Goal: Task Accomplishment & Management: Manage account settings

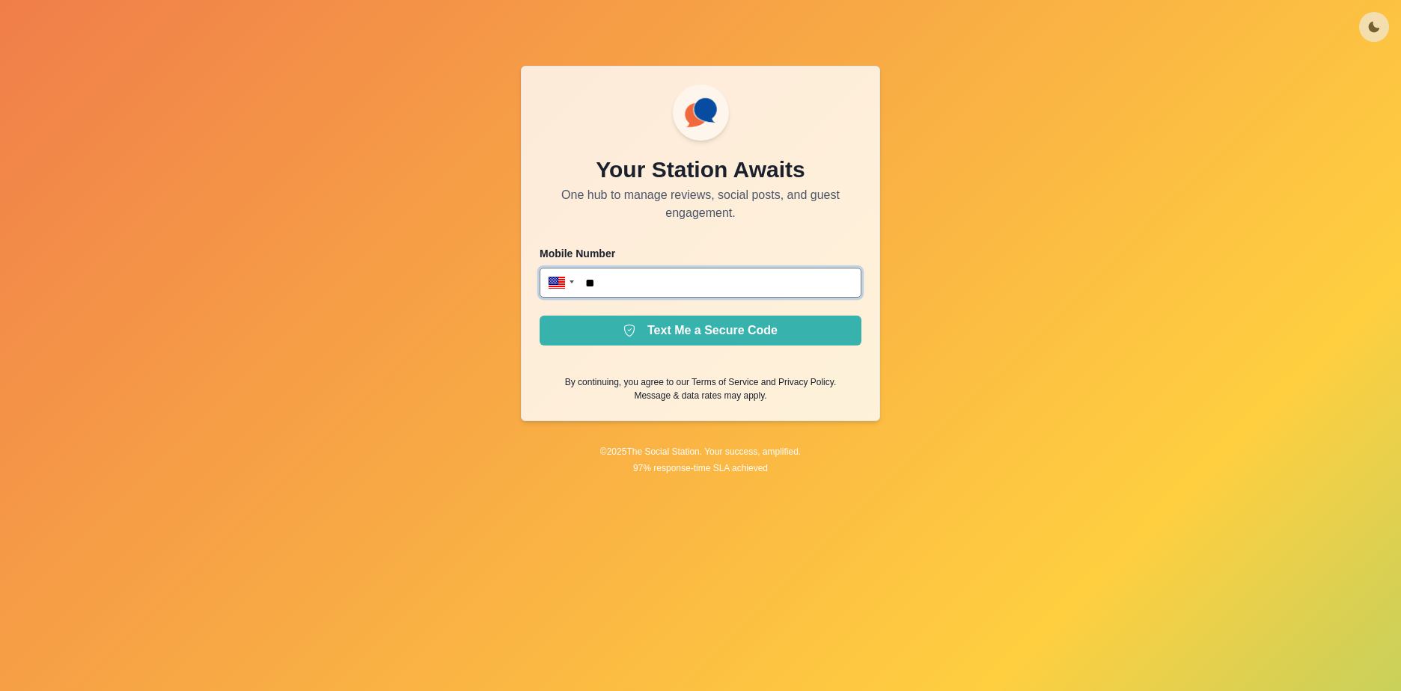
click at [720, 284] on input "**" at bounding box center [700, 283] width 322 height 30
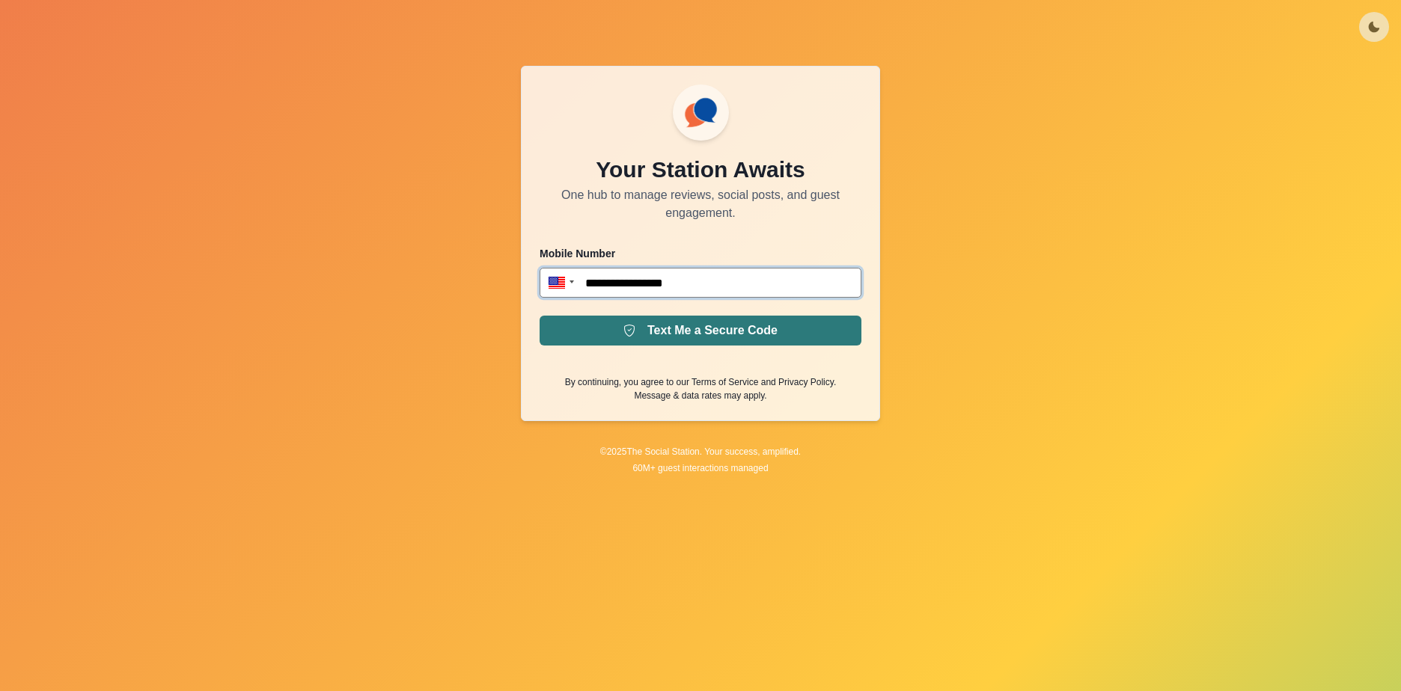
type input "**********"
click at [827, 337] on button "Text Me a Secure Code" at bounding box center [700, 331] width 322 height 30
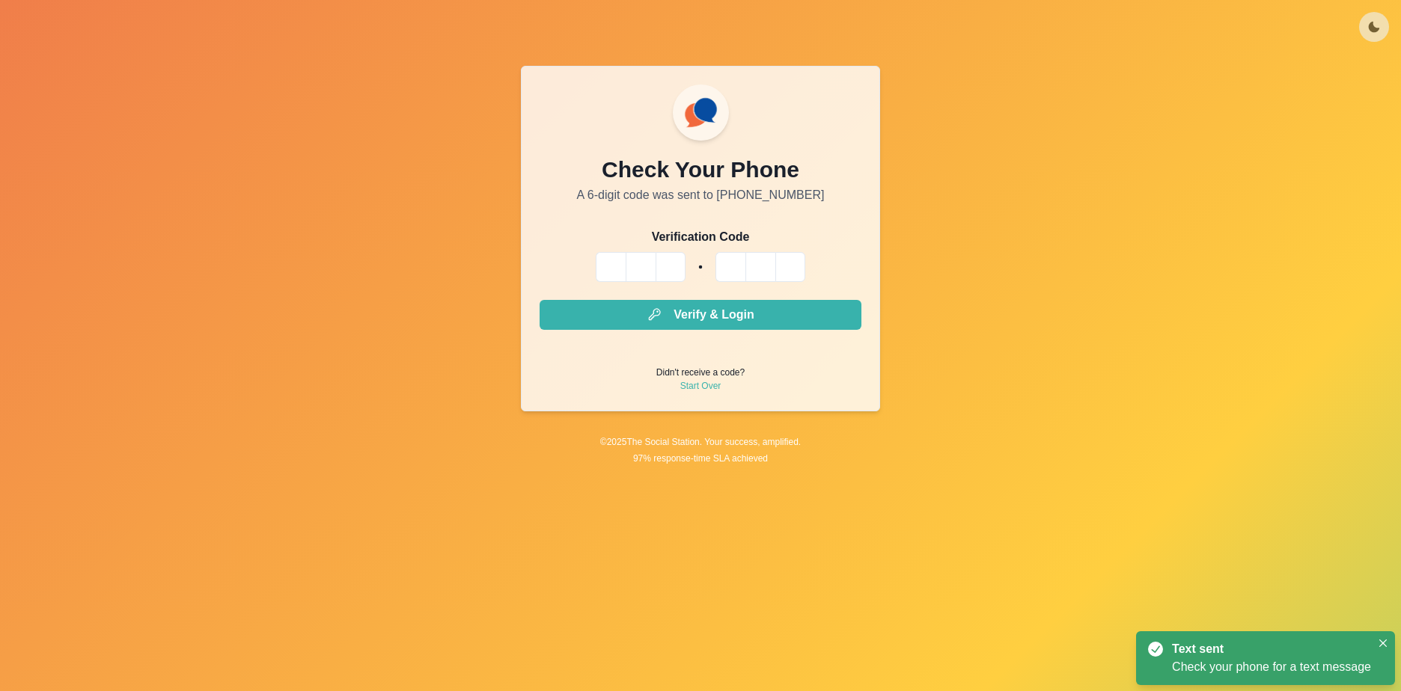
click at [605, 273] on input "Please enter your pin code" at bounding box center [611, 267] width 30 height 30
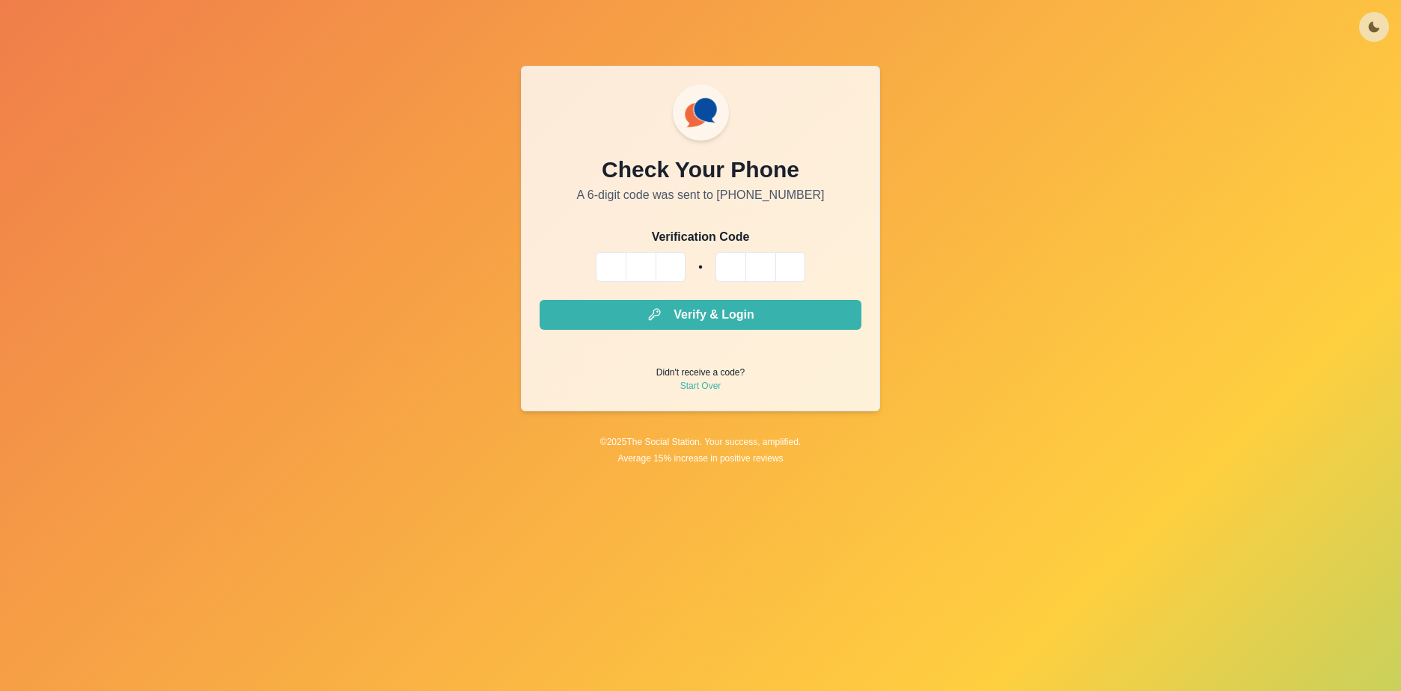
type input "*"
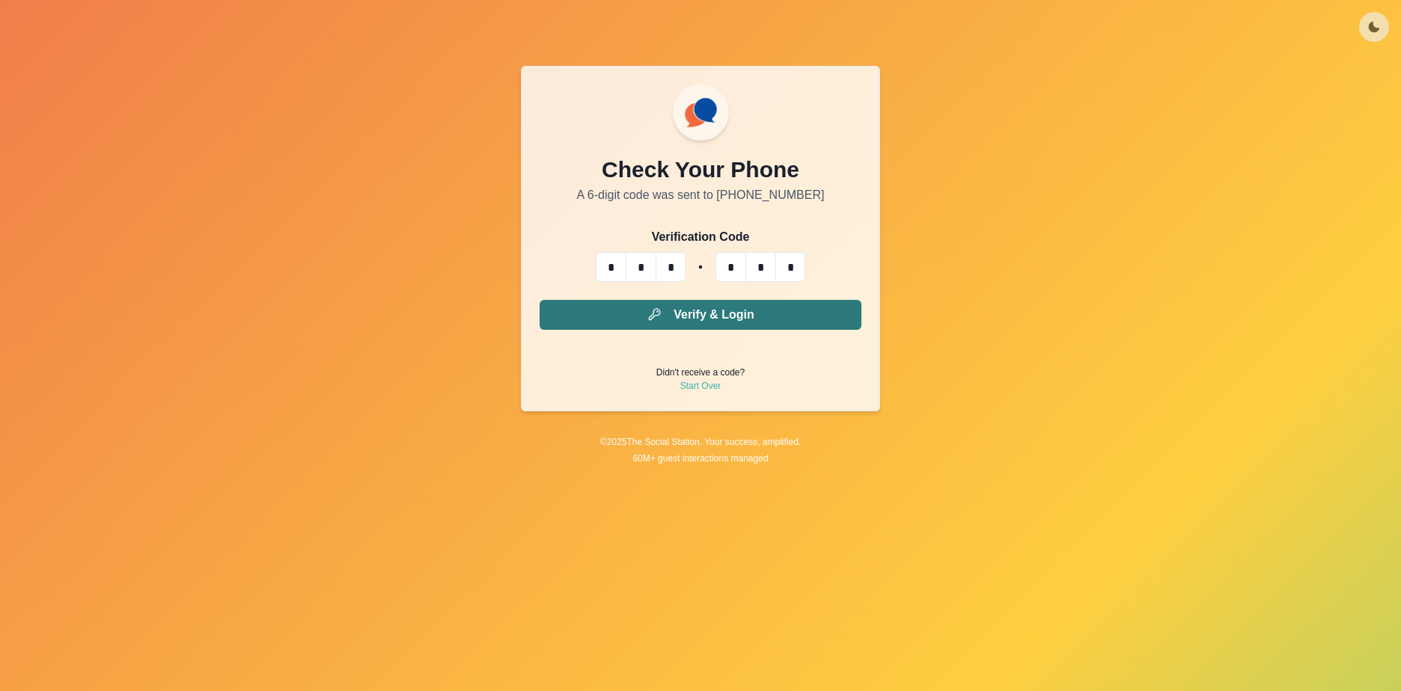
type input "*"
click at [737, 328] on button "Verify & Login" at bounding box center [700, 315] width 322 height 30
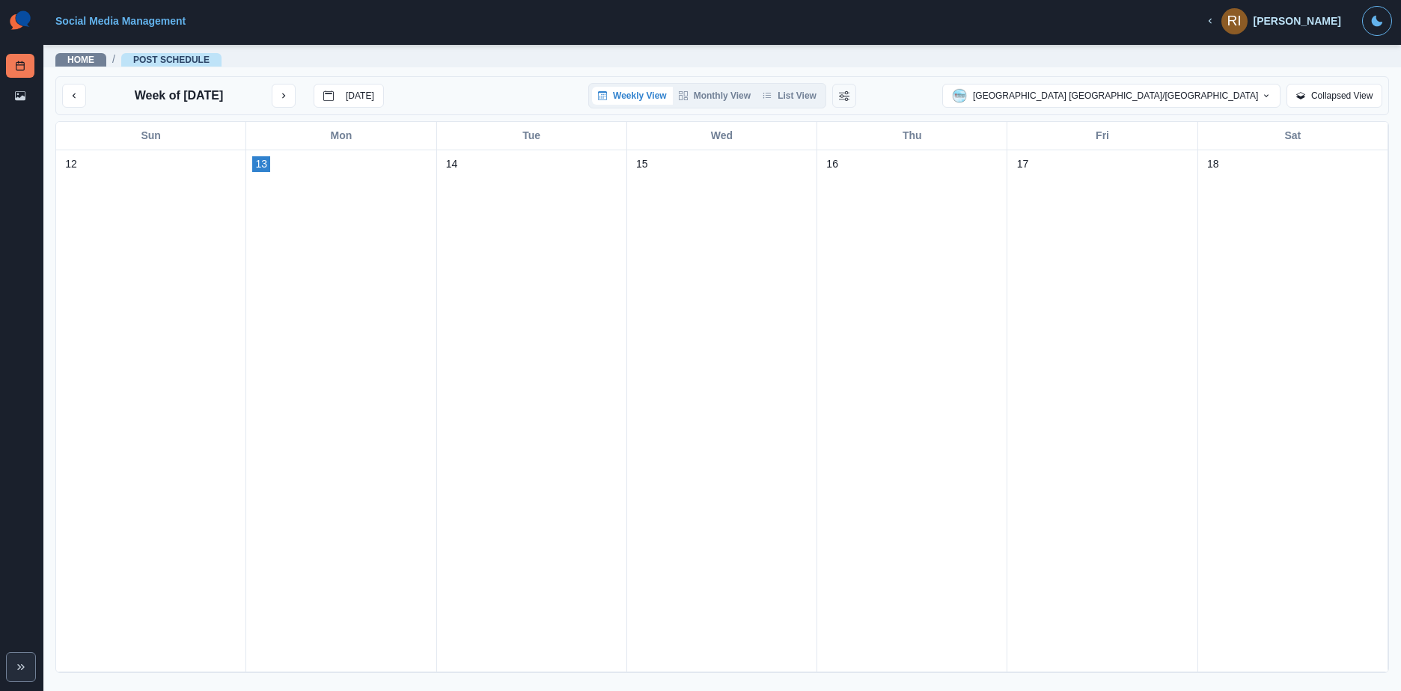
click at [1211, 20] on icon "button" at bounding box center [1209, 21] width 3 height 5
click at [1058, 24] on div "Social Media Management" at bounding box center [620, 21] width 1131 height 12
click at [19, 96] on icon at bounding box center [20, 96] width 10 height 10
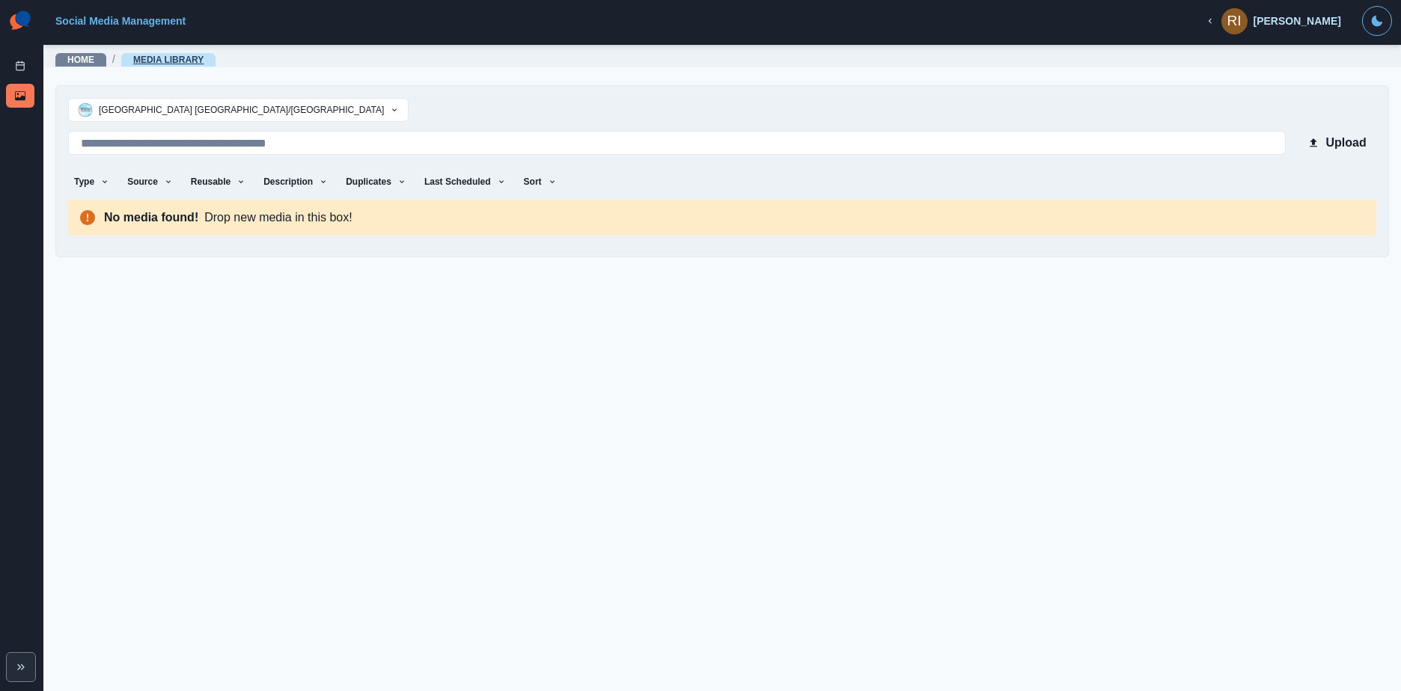
click at [175, 60] on link "Media Library" at bounding box center [168, 60] width 70 height 10
click at [175, 58] on link "Media Library" at bounding box center [168, 60] width 70 height 10
click at [25, 72] on link "Post Schedule" at bounding box center [20, 66] width 28 height 24
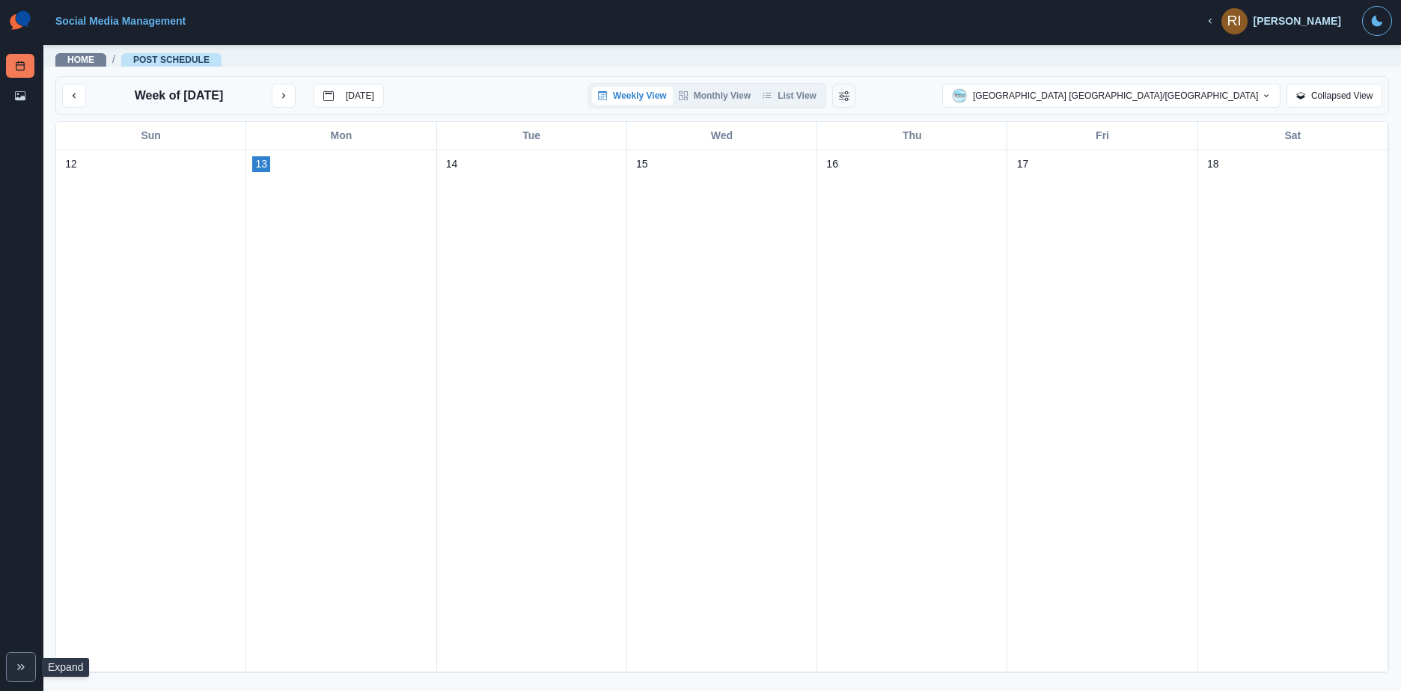
click at [24, 673] on icon "Expand" at bounding box center [21, 667] width 12 height 12
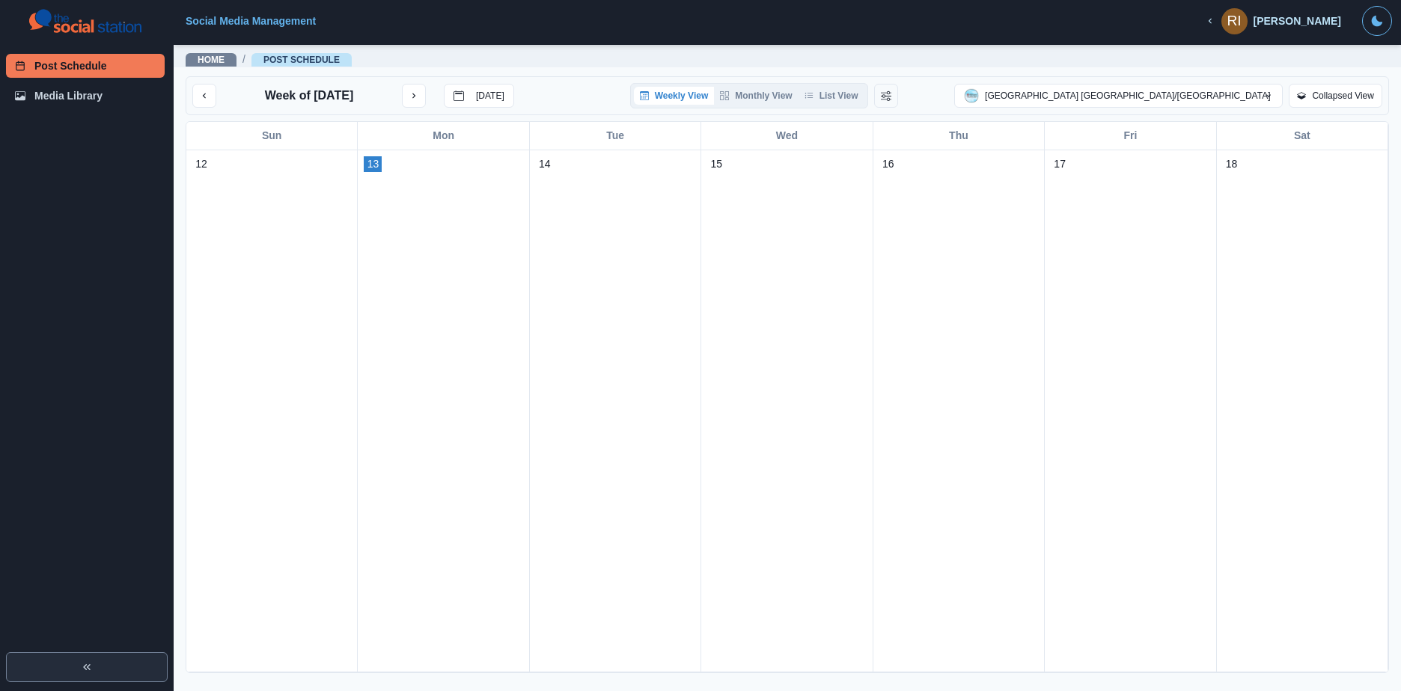
click at [33, 677] on button "Expand" at bounding box center [87, 667] width 162 height 30
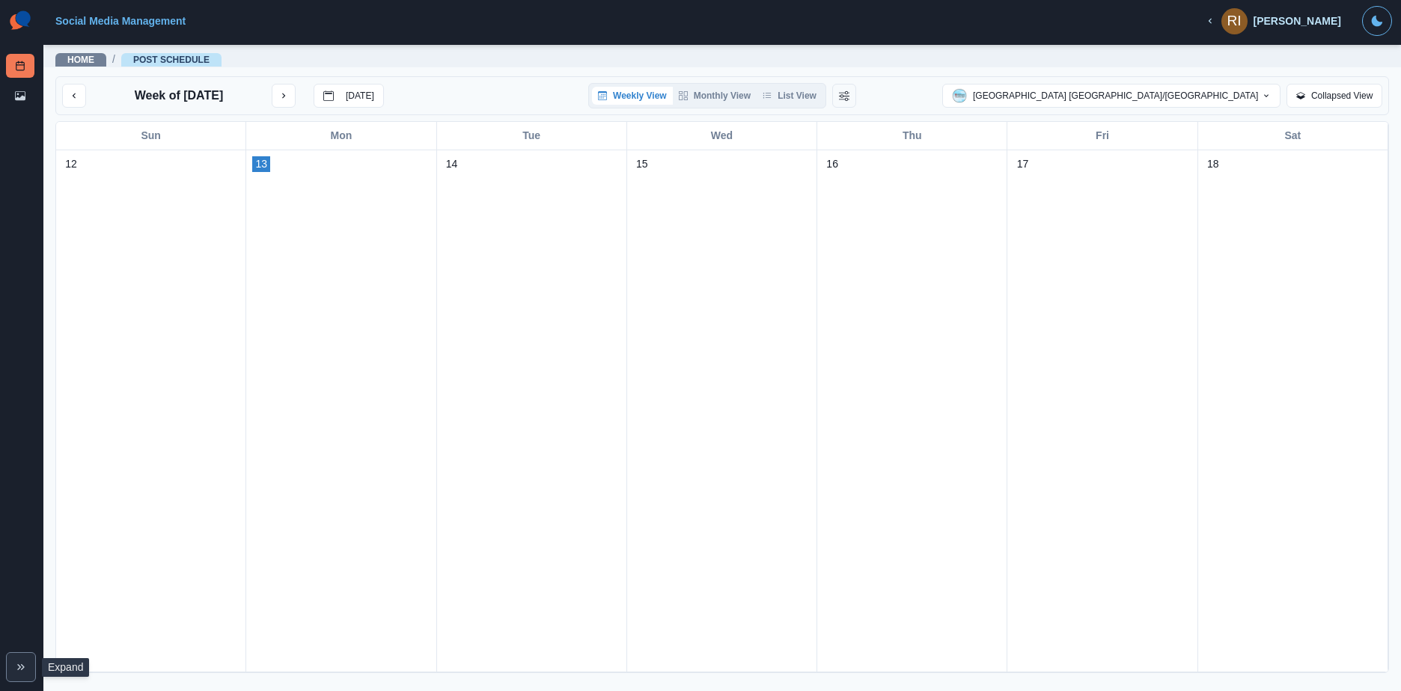
click at [29, 664] on button "Expand" at bounding box center [21, 667] width 30 height 30
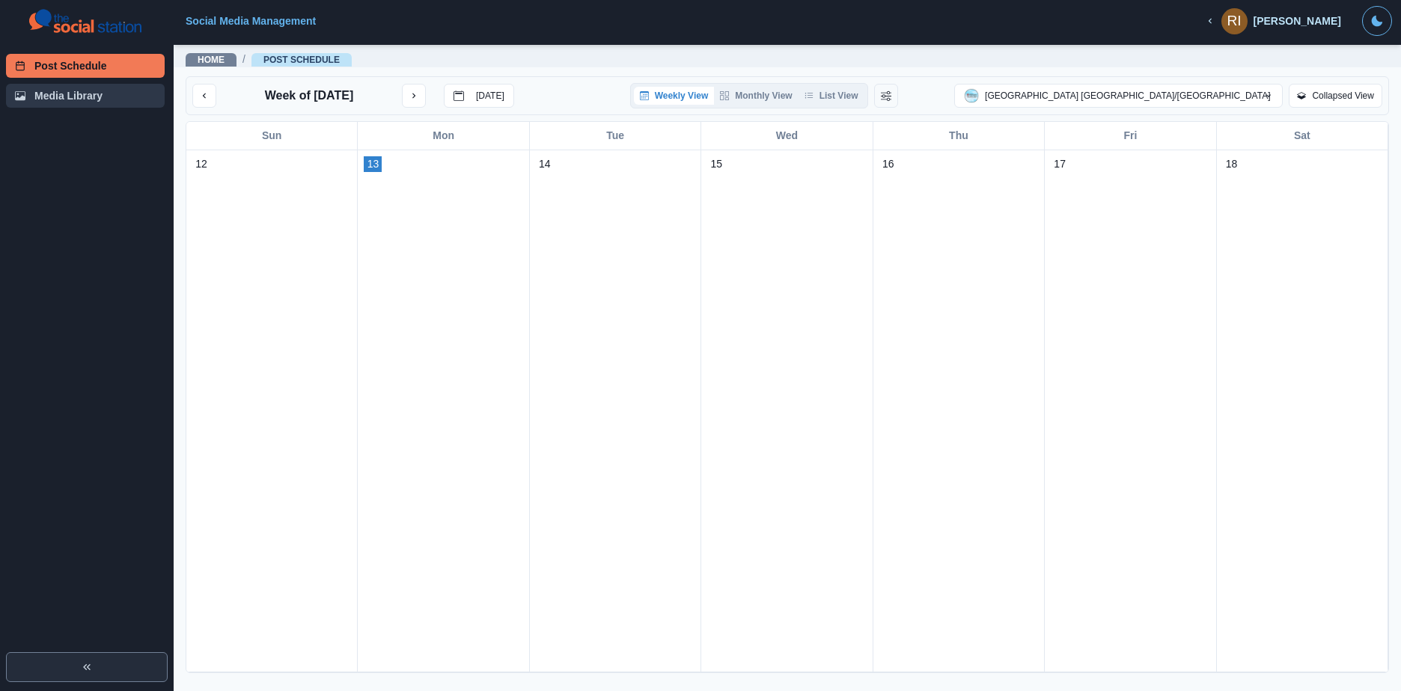
click at [76, 107] on link "Media Library" at bounding box center [85, 96] width 159 height 24
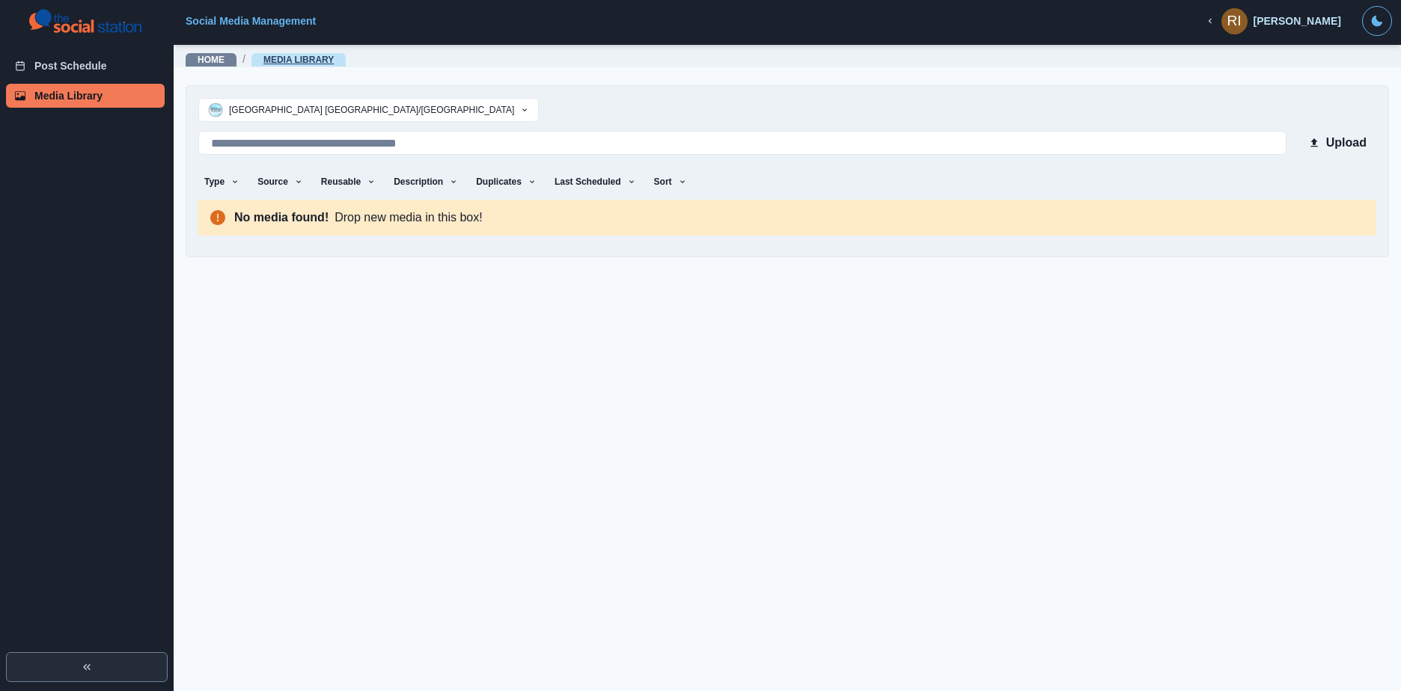
click at [276, 56] on link "Media Library" at bounding box center [298, 60] width 70 height 10
click at [218, 59] on link "Home" at bounding box center [211, 60] width 27 height 10
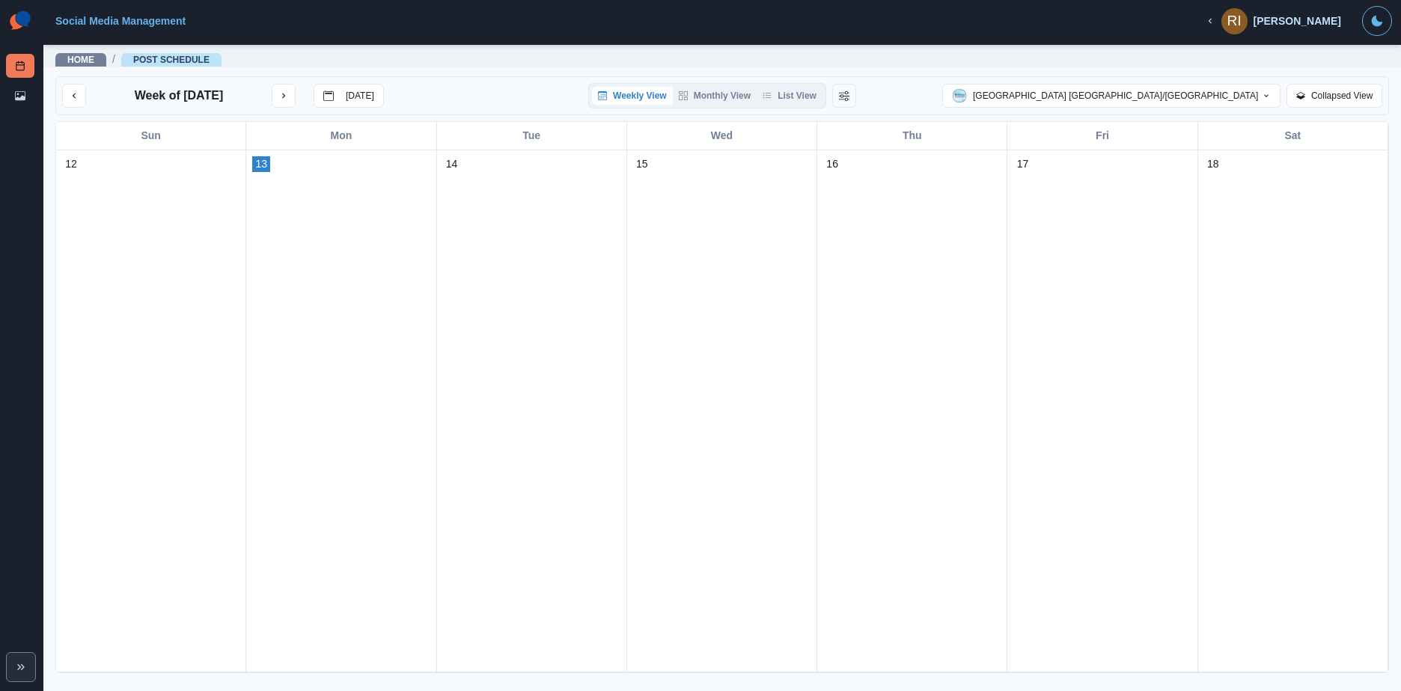
click at [1215, 23] on icon "button" at bounding box center [1210, 21] width 10 height 10
click at [1240, 16] on span "RI" at bounding box center [1234, 21] width 26 height 26
click at [1241, 18] on span "RI" at bounding box center [1234, 21] width 26 height 26
click at [1240, 21] on div "RI" at bounding box center [1233, 21] width 14 height 36
click at [1374, 28] on button "Toggle Mode" at bounding box center [1377, 21] width 30 height 30
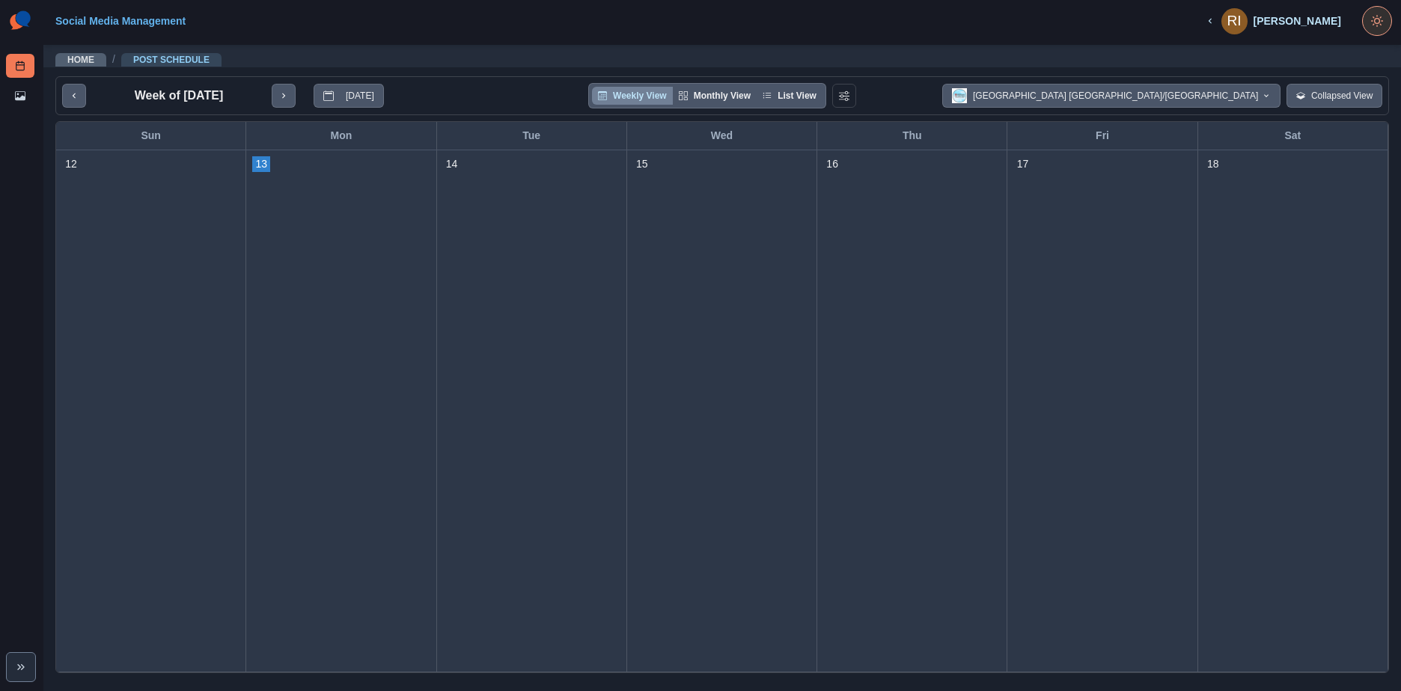
click at [1374, 28] on button "Toggle Mode" at bounding box center [1377, 21] width 30 height 30
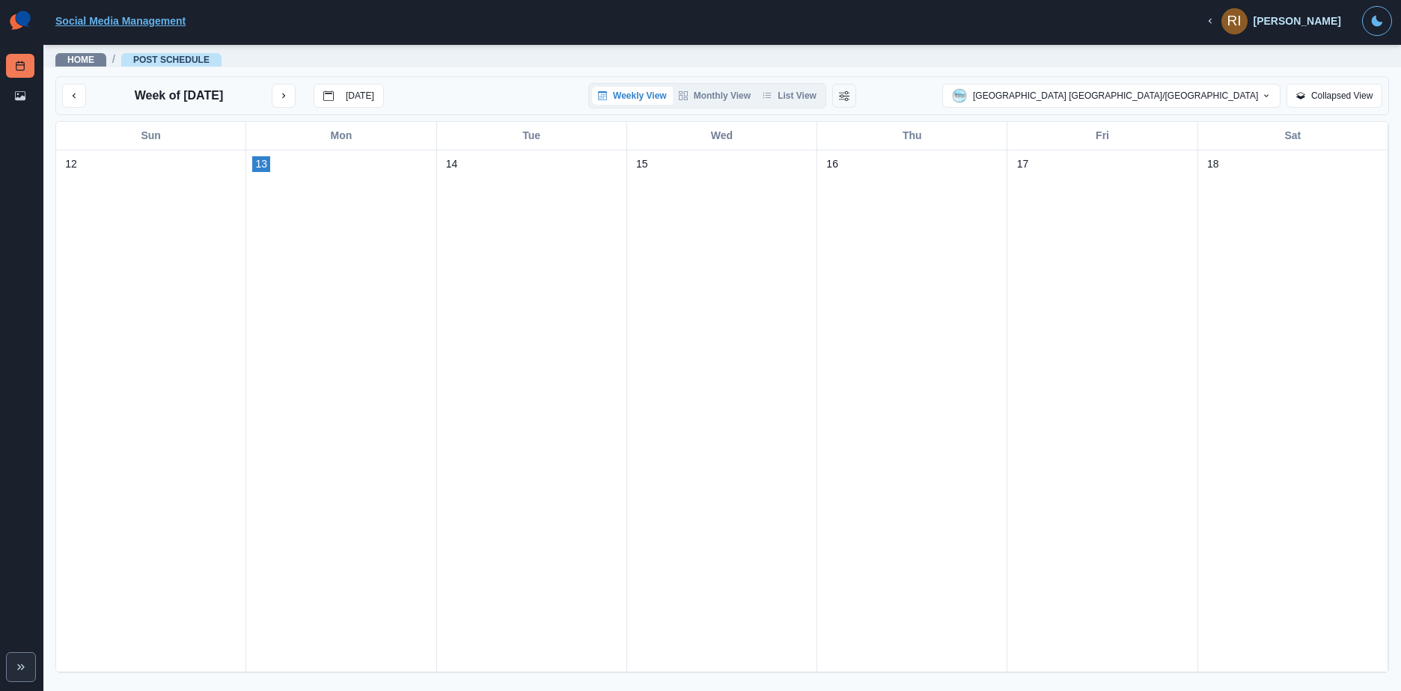
click at [141, 19] on link "Social Media Management" at bounding box center [120, 21] width 130 height 12
click at [67, 101] on button "previous month" at bounding box center [74, 96] width 24 height 24
